Goal: Task Accomplishment & Management: Manage account settings

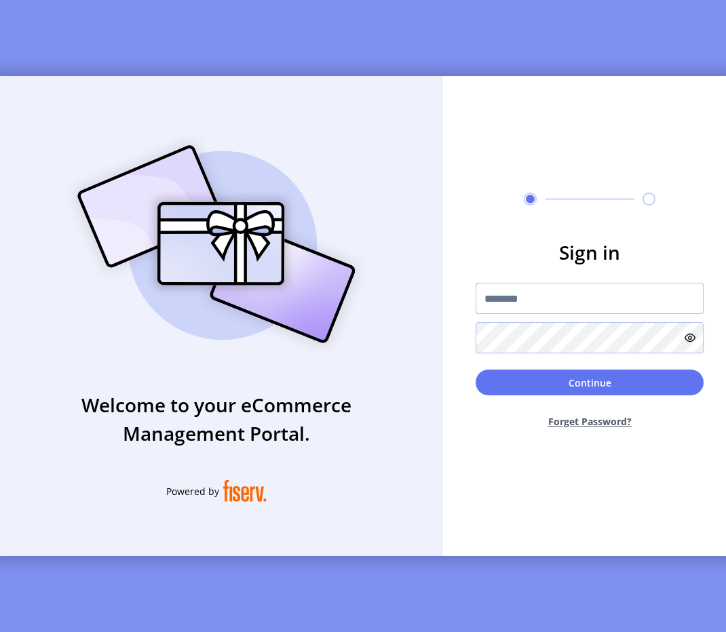
click at [507, 314] on input "text" at bounding box center [590, 298] width 228 height 31
type input "**********"
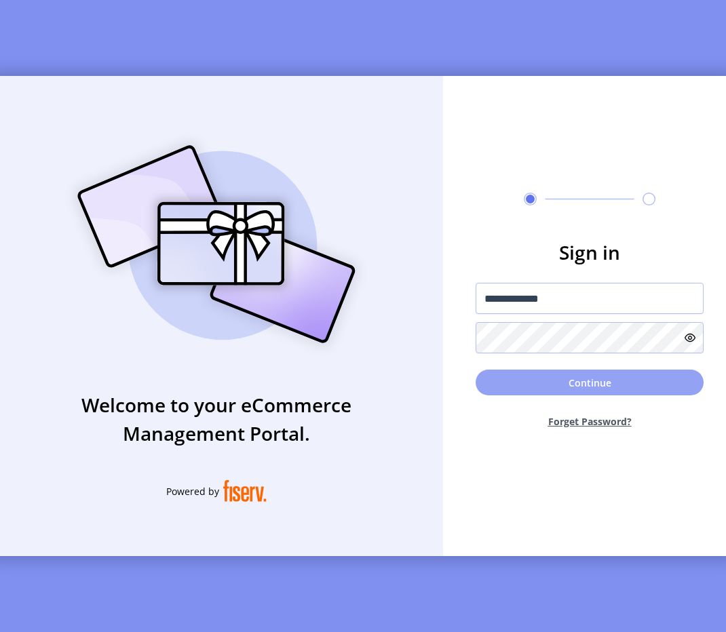
click at [611, 382] on button "Continue" at bounding box center [590, 383] width 228 height 26
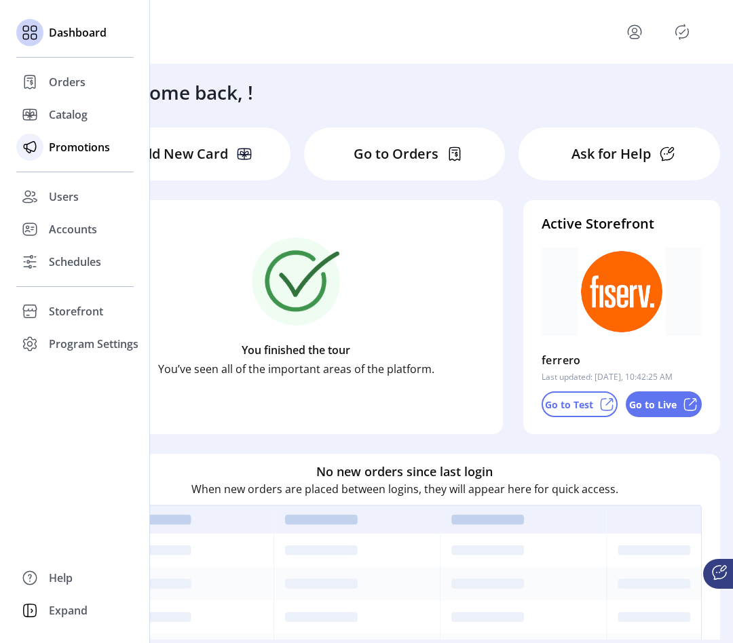
click at [61, 151] on span "Promotions" at bounding box center [79, 147] width 61 height 16
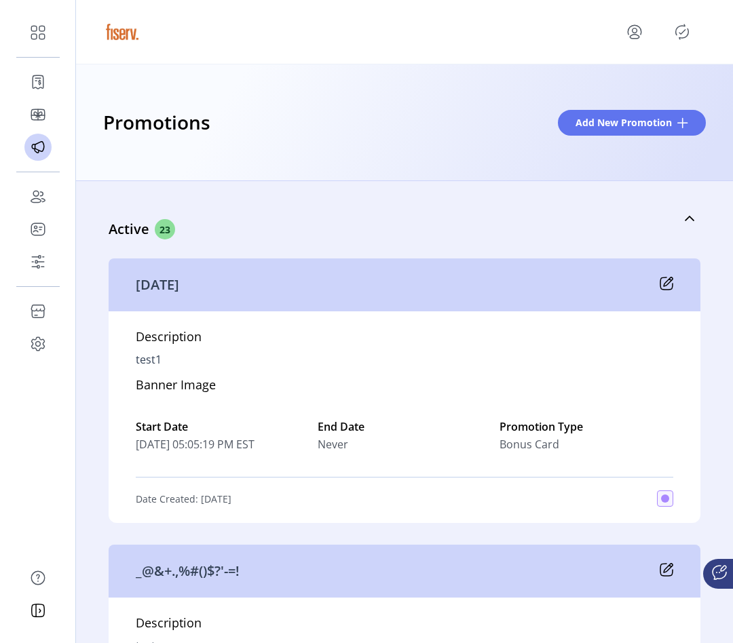
click at [661, 289] on icon at bounding box center [666, 283] width 12 height 12
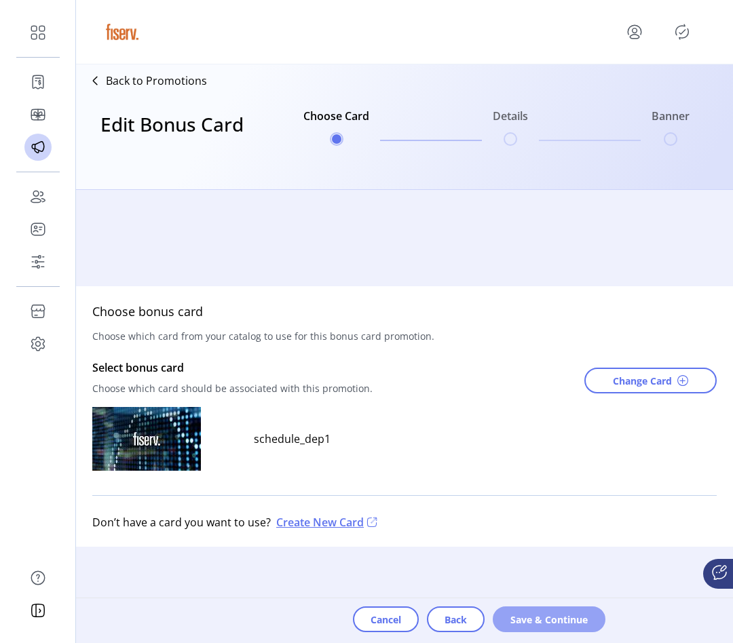
click at [559, 630] on button "Save & Continue" at bounding box center [549, 620] width 113 height 26
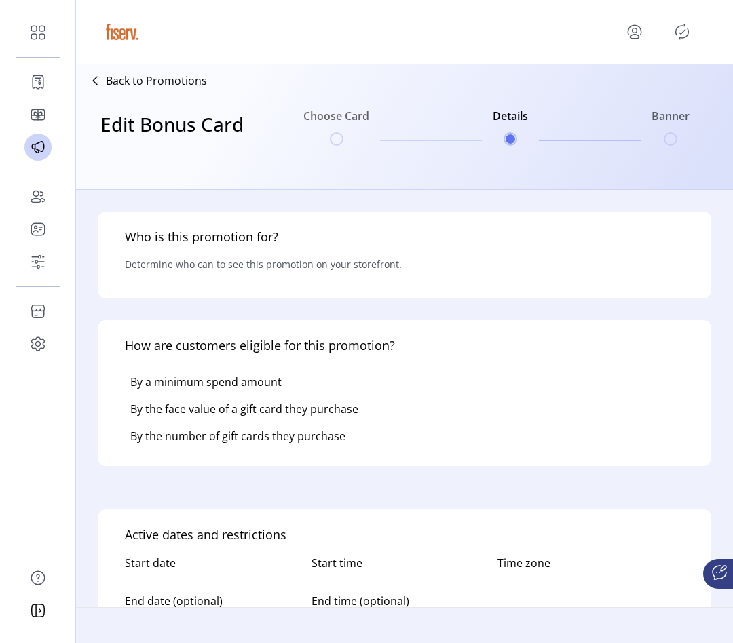
type input "*****"
type textarea "*****"
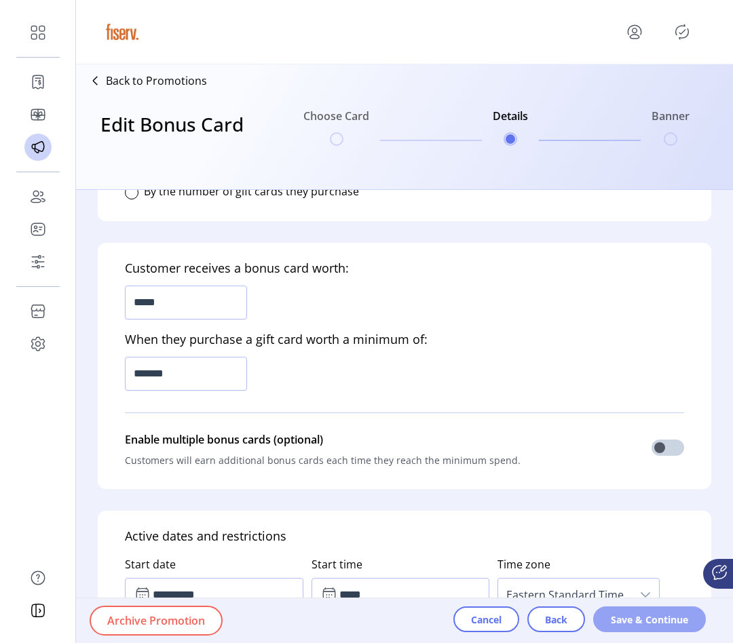
scroll to position [404, 0]
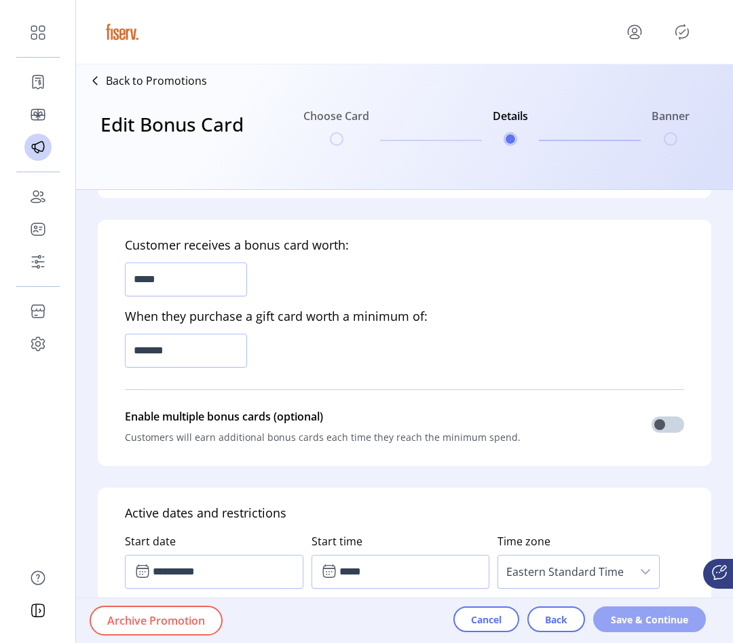
click at [645, 621] on span "Save & Continue" at bounding box center [649, 620] width 77 height 14
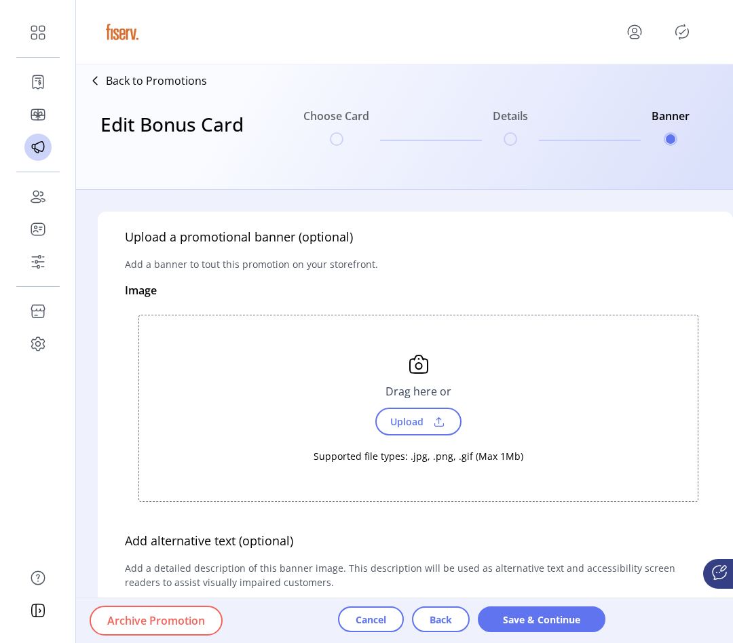
scroll to position [409, 0]
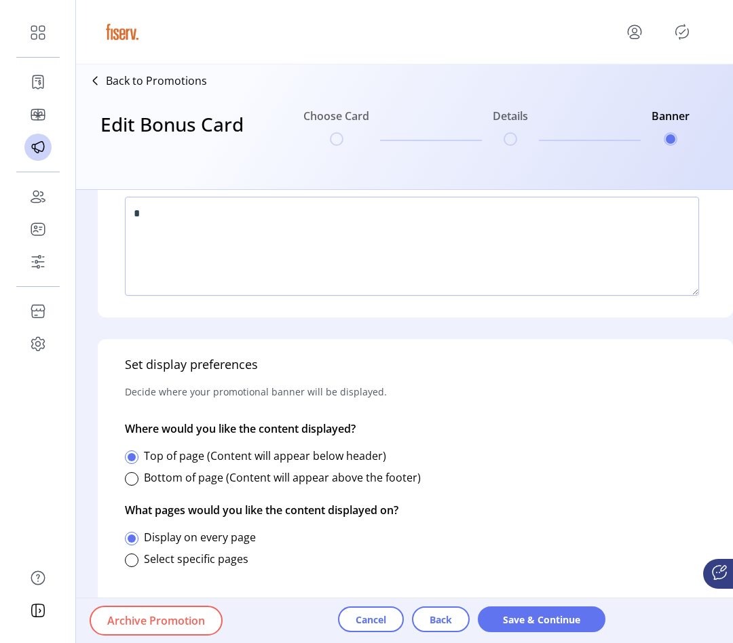
click at [374, 605] on div "Cancel Back Save & Continue" at bounding box center [471, 620] width 267 height 45
click at [374, 621] on span "Cancel" at bounding box center [371, 620] width 31 height 14
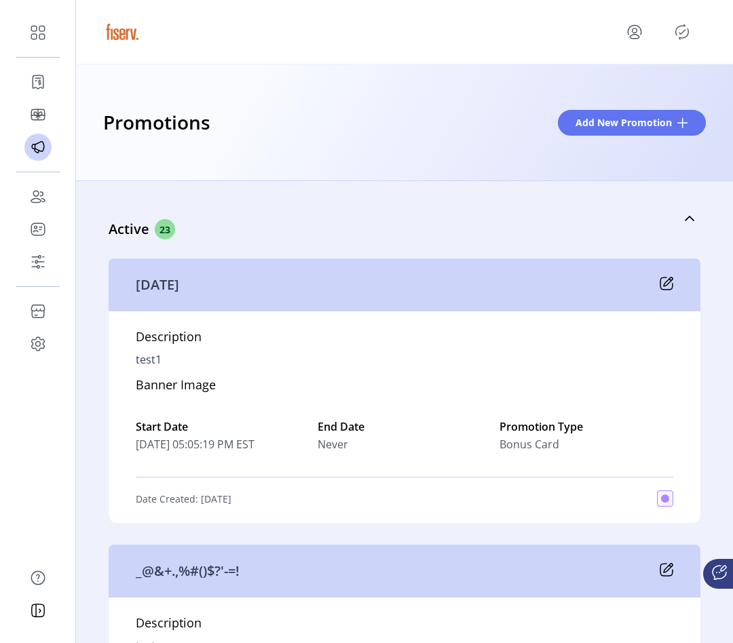
click at [678, 24] on icon "Publisher Panel" at bounding box center [682, 32] width 22 height 22
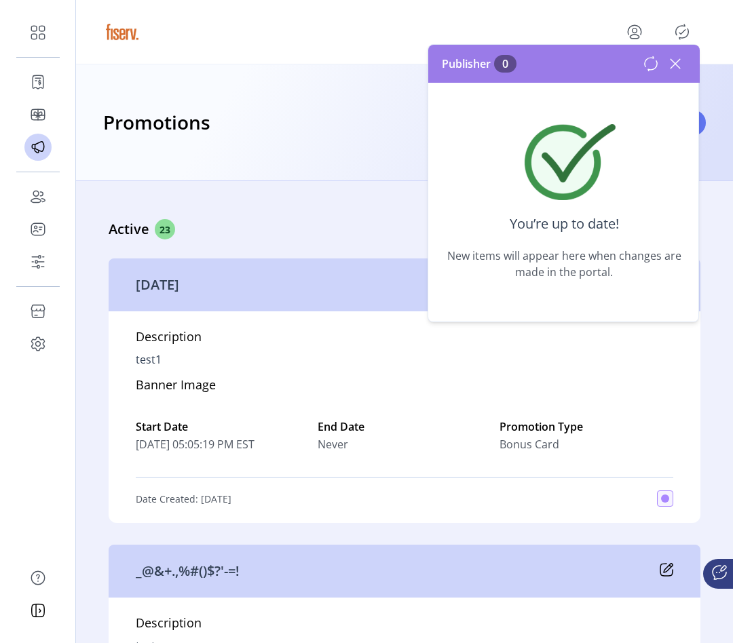
click at [668, 62] on icon at bounding box center [675, 64] width 22 height 22
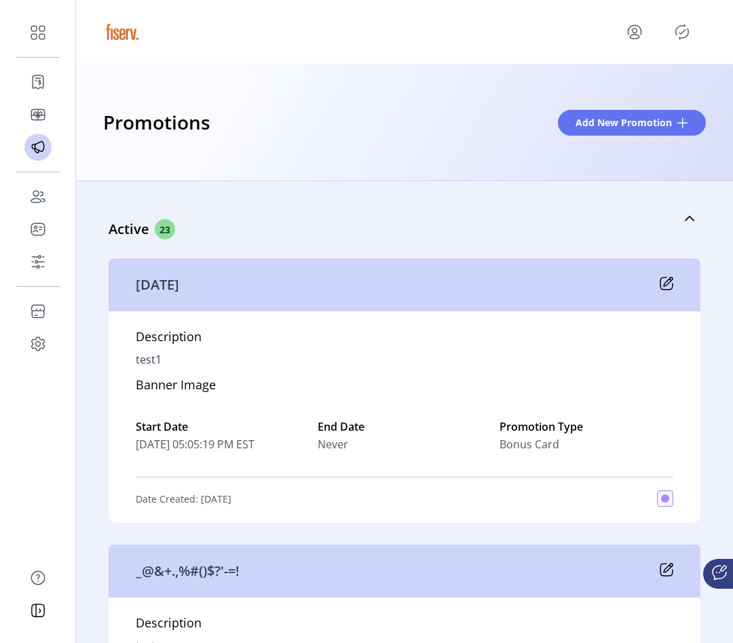
click at [321, 151] on div "Promotions Add New Promotion" at bounding box center [404, 122] width 657 height 117
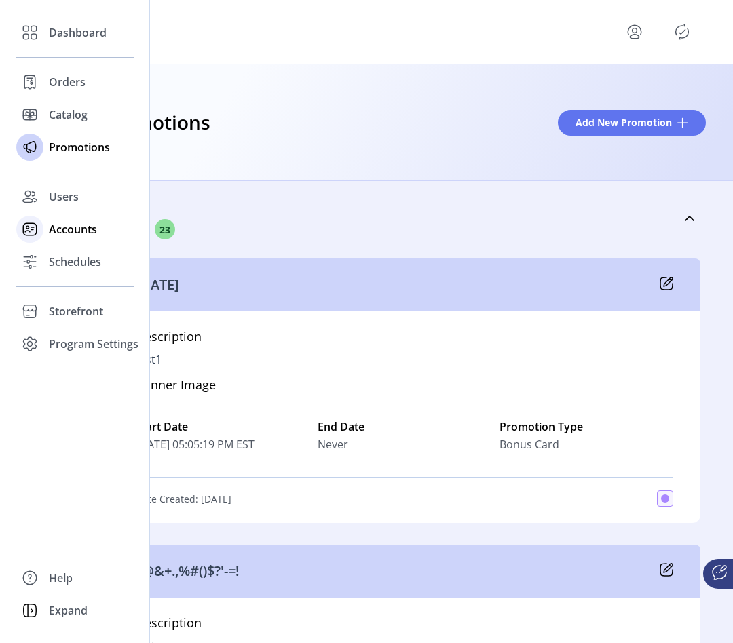
click at [22, 233] on icon at bounding box center [30, 229] width 22 height 22
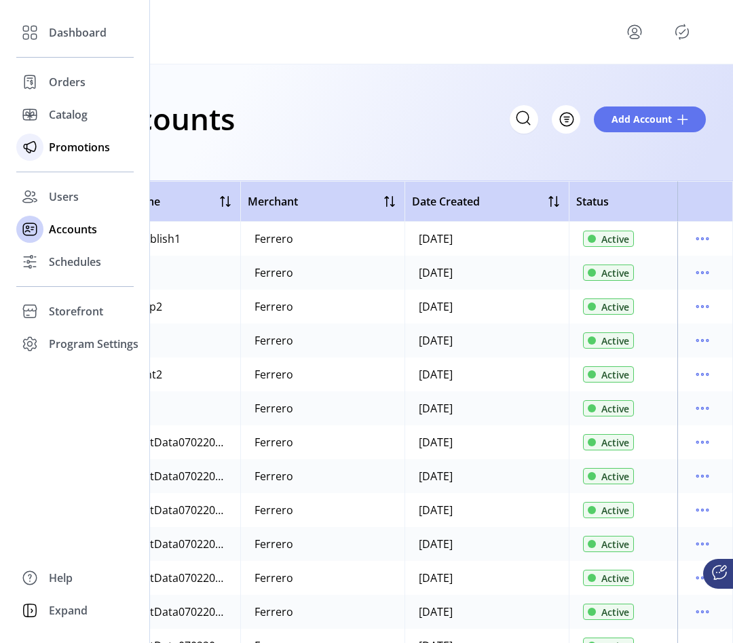
click at [47, 155] on div "Promotions" at bounding box center [74, 147] width 117 height 33
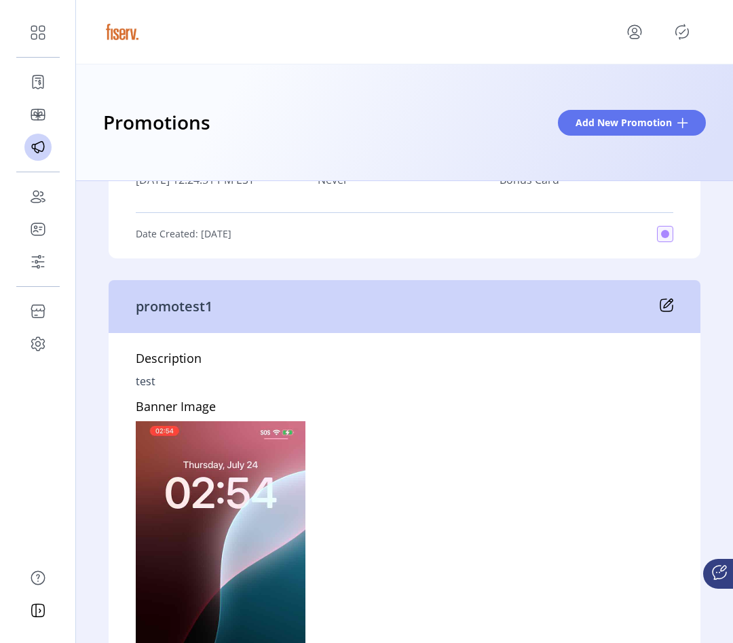
scroll to position [8865, 0]
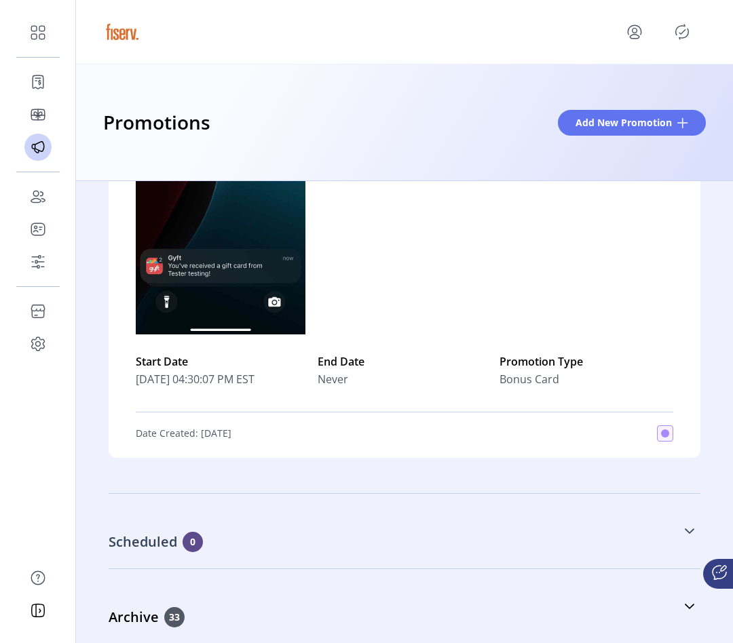
click at [170, 541] on p "Scheduled" at bounding box center [146, 542] width 74 height 20
